Goal: Transaction & Acquisition: Purchase product/service

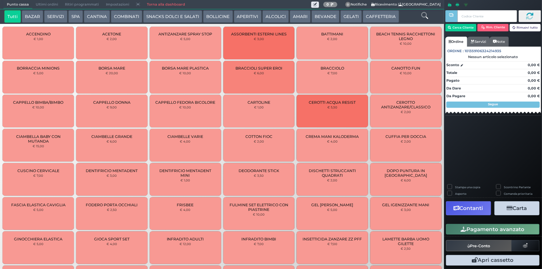
click at [371, 16] on button "CAFFETTERIA" at bounding box center [381, 16] width 36 height 12
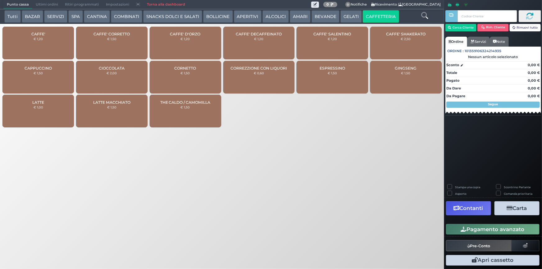
drag, startPoint x: 40, startPoint y: 37, endPoint x: 407, endPoint y: 74, distance: 368.4
click at [40, 37] on small "€ 1,20" at bounding box center [38, 39] width 9 height 4
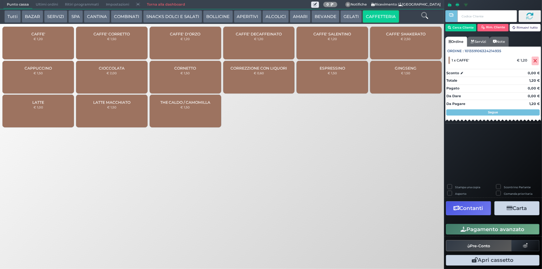
drag, startPoint x: 489, startPoint y: 227, endPoint x: 361, endPoint y: 193, distance: 133.0
click at [489, 227] on button "Pagamento avanzato" at bounding box center [493, 229] width 94 height 11
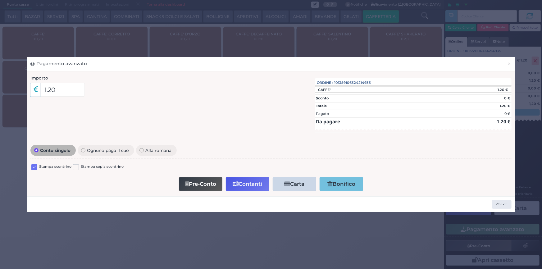
click at [34, 168] on label at bounding box center [34, 167] width 6 height 6
click at [0, 0] on input "checkbox" at bounding box center [0, 0] width 0 height 0
click at [251, 184] on button "Contanti" at bounding box center [248, 184] width 44 height 14
